Goal: Check status: Check status

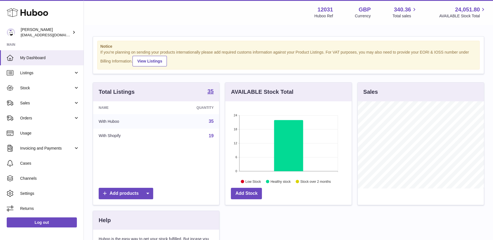
scroll to position [87, 126]
click at [26, 89] on span "Stock" at bounding box center [46, 87] width 53 height 5
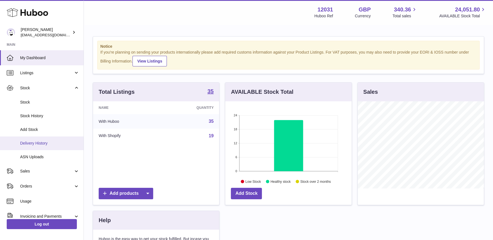
click at [26, 142] on span "Delivery History" at bounding box center [49, 143] width 59 height 5
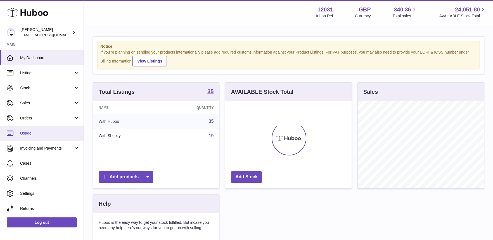
scroll to position [87, 126]
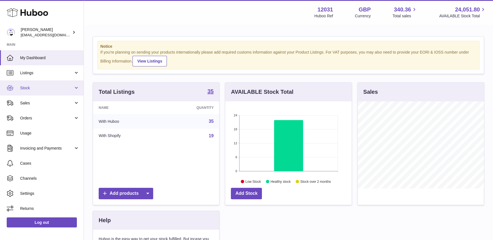
click at [36, 90] on span "Stock" at bounding box center [46, 87] width 53 height 5
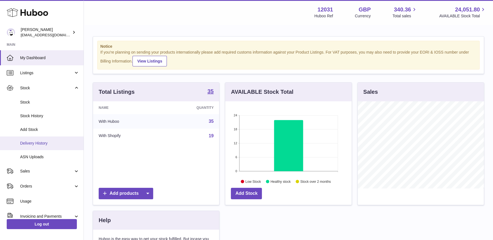
click at [34, 145] on span "Delivery History" at bounding box center [49, 143] width 59 height 5
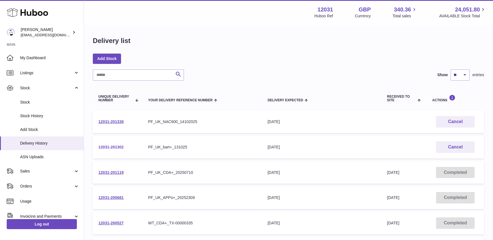
click at [119, 148] on link "12031-201302" at bounding box center [110, 147] width 25 height 4
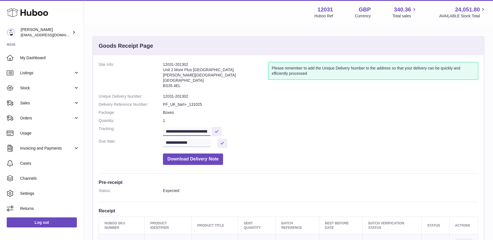
scroll to position [0, 9]
drag, startPoint x: 192, startPoint y: 131, endPoint x: 254, endPoint y: 131, distance: 61.5
click at [254, 131] on dd "**********" at bounding box center [320, 131] width 315 height 10
